Goal: Find specific page/section: Find specific page/section

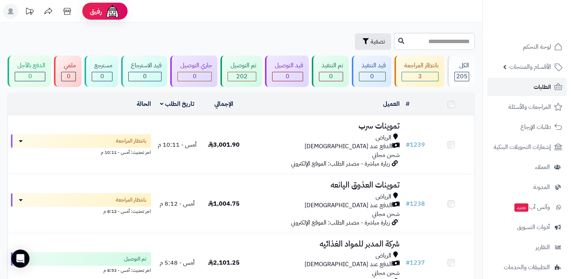
click at [530, 90] on link "الطلبات" at bounding box center [526, 87] width 79 height 18
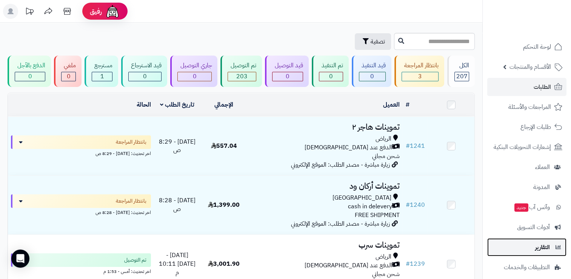
click at [544, 249] on span "التقارير" at bounding box center [542, 247] width 15 height 11
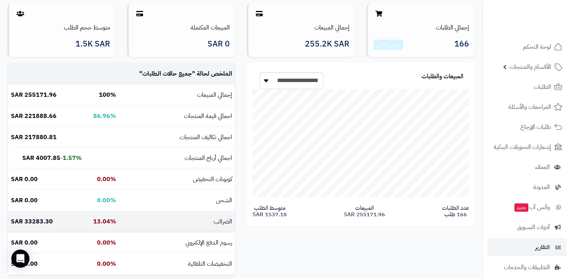
scroll to position [76, 0]
